Goal: Information Seeking & Learning: Find specific fact

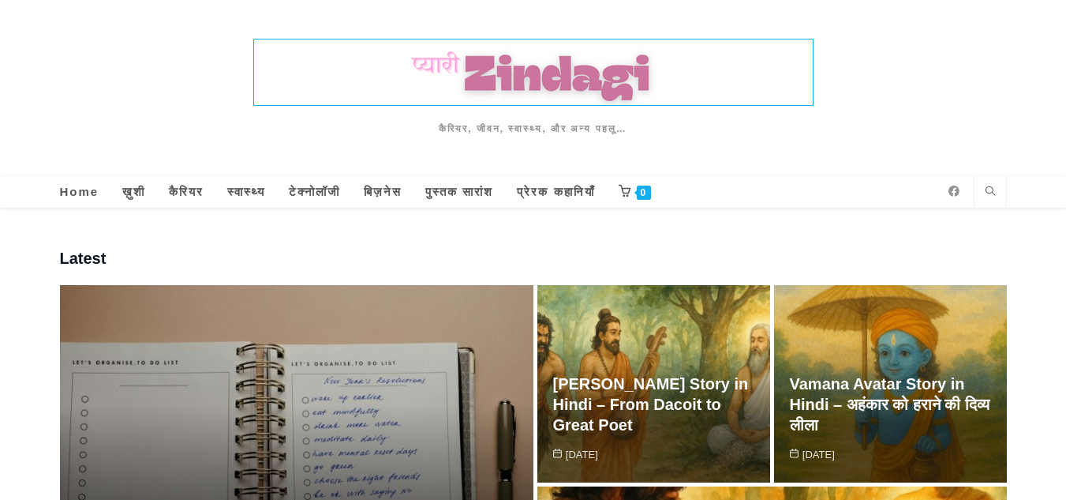
click at [490, 90] on img at bounding box center [533, 72] width 559 height 66
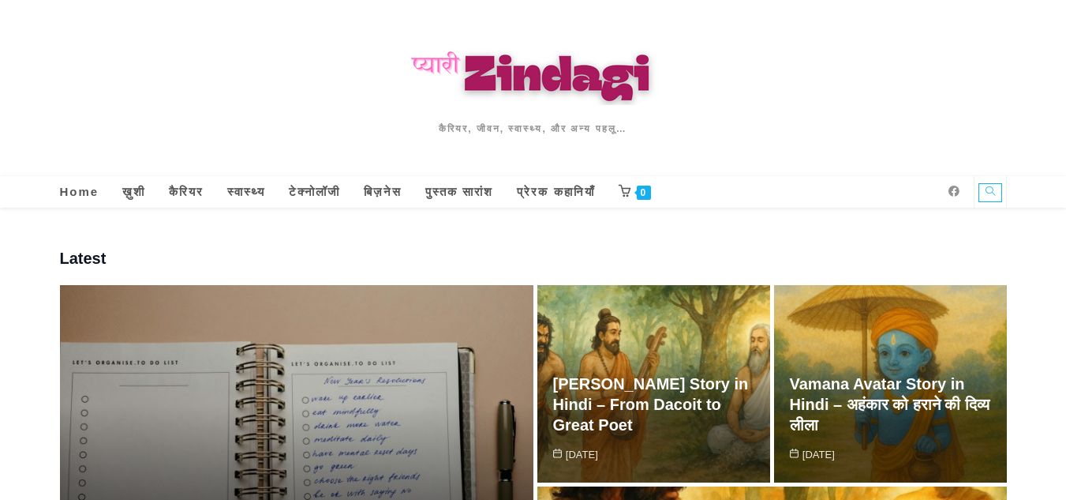
click at [1001, 188] on link "Search website" at bounding box center [991, 192] width 22 height 17
click at [856, 234] on input "Insert search query" at bounding box center [905, 238] width 182 height 32
type input "CHANAKYA NITI"
